Goal: Use online tool/utility: Use online tool/utility

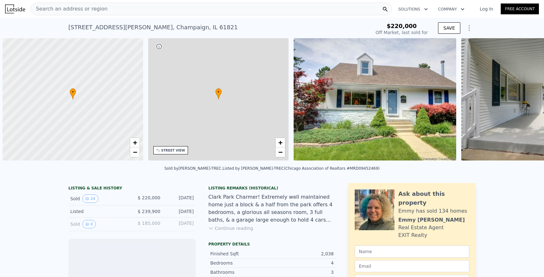
scroll to position [0, 3]
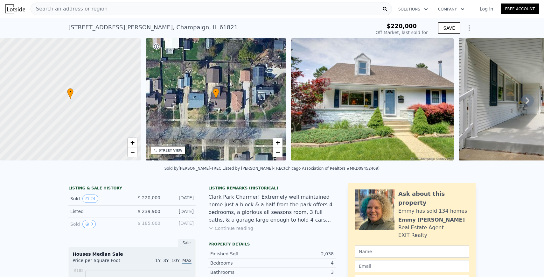
click at [394, 105] on img at bounding box center [372, 99] width 162 height 122
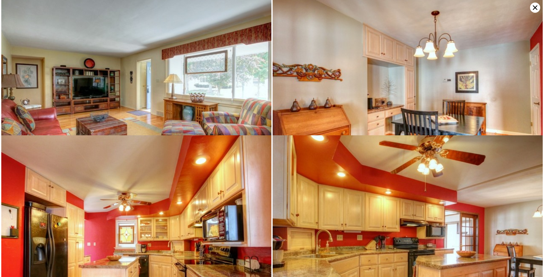
scroll to position [0, 0]
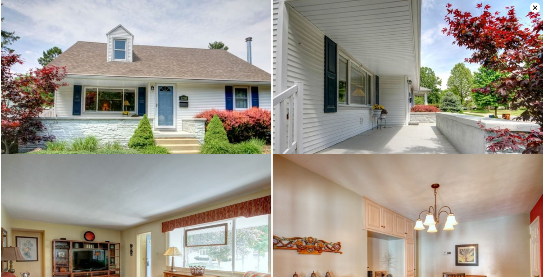
click at [536, 5] on icon at bounding box center [535, 8] width 10 height 10
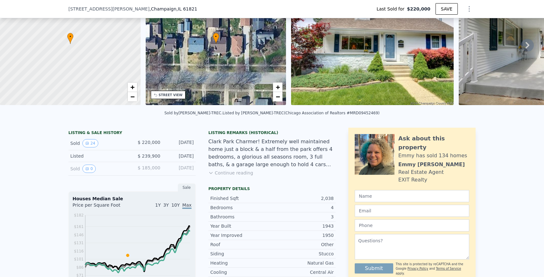
scroll to position [54, 0]
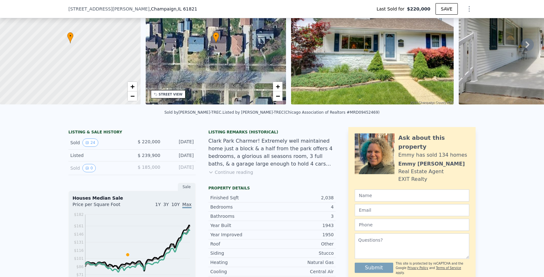
click at [230, 172] on button "Continue reading" at bounding box center [231, 172] width 45 height 6
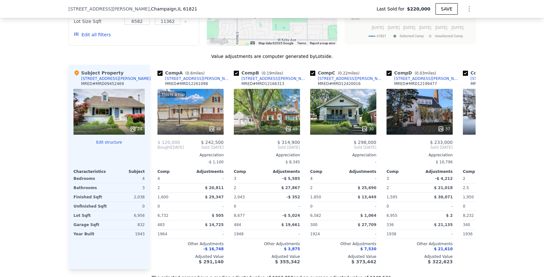
scroll to position [678, 0]
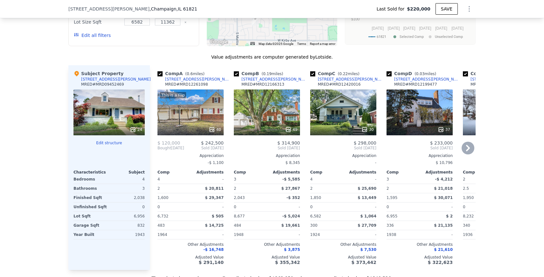
type input "$ 346,000"
type input "$ 89,635"
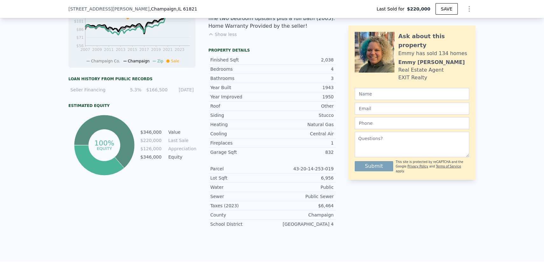
scroll to position [0, 0]
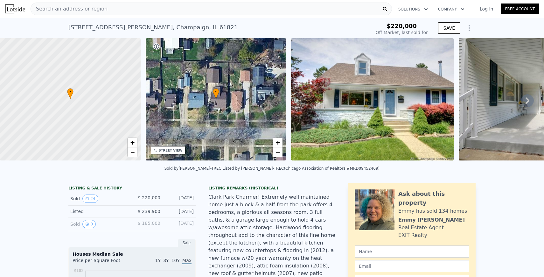
click at [117, 12] on div "Search an address or region" at bounding box center [212, 9] width 362 height 13
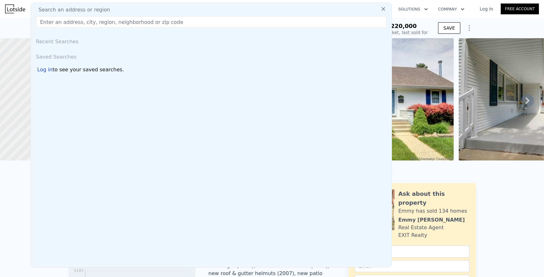
click at [117, 7] on div "Search an address or region" at bounding box center [211, 10] width 356 height 8
click at [118, 21] on input "text" at bounding box center [211, 21] width 351 height 11
click at [67, 21] on input "3104 countrybend" at bounding box center [211, 21] width 351 height 11
type input "3104 countrybend"
click at [108, 20] on input "3104 countrybend" at bounding box center [211, 21] width 351 height 11
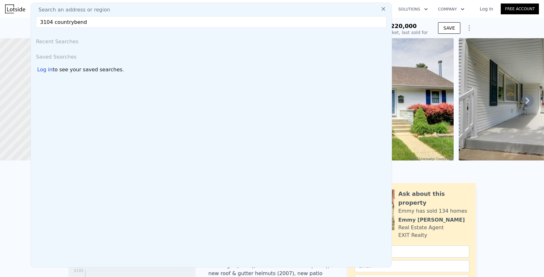
click at [61, 50] on div "Saved Searches" at bounding box center [211, 55] width 356 height 15
click at [386, 7] on icon at bounding box center [383, 9] width 6 height 6
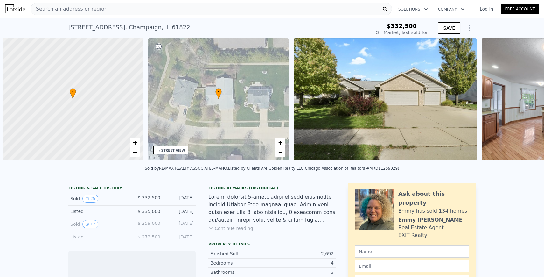
scroll to position [0, 3]
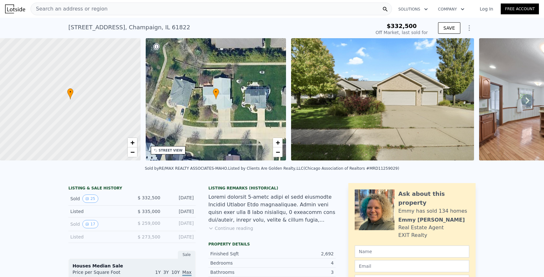
click at [410, 101] on img at bounding box center [382, 99] width 183 height 122
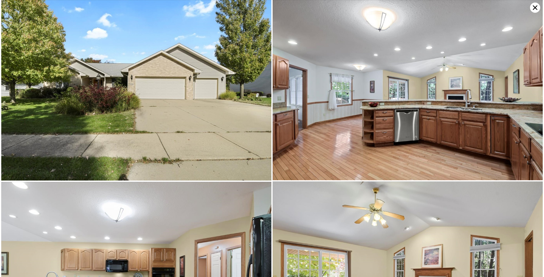
type input "$ 472,000"
type input "$ 91,056"
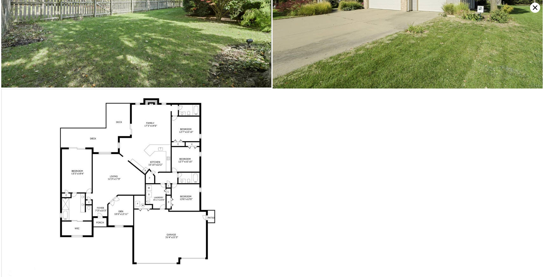
scroll to position [2091, 0]
